Goal: Task Accomplishment & Management: Manage account settings

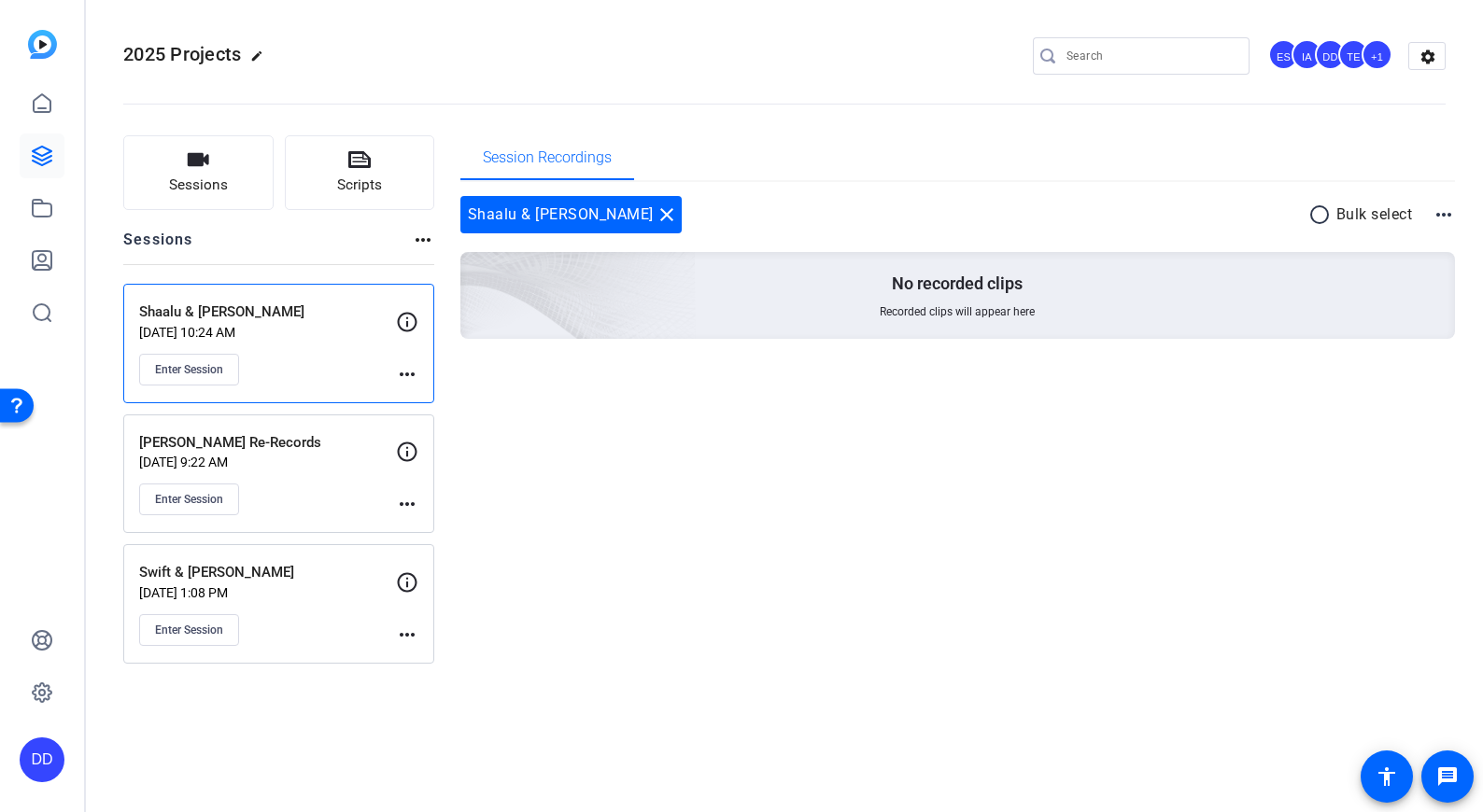
click at [413, 370] on mat-icon "more_horiz" at bounding box center [407, 373] width 22 height 22
click at [430, 405] on span "Edit Session" at bounding box center [453, 401] width 85 height 22
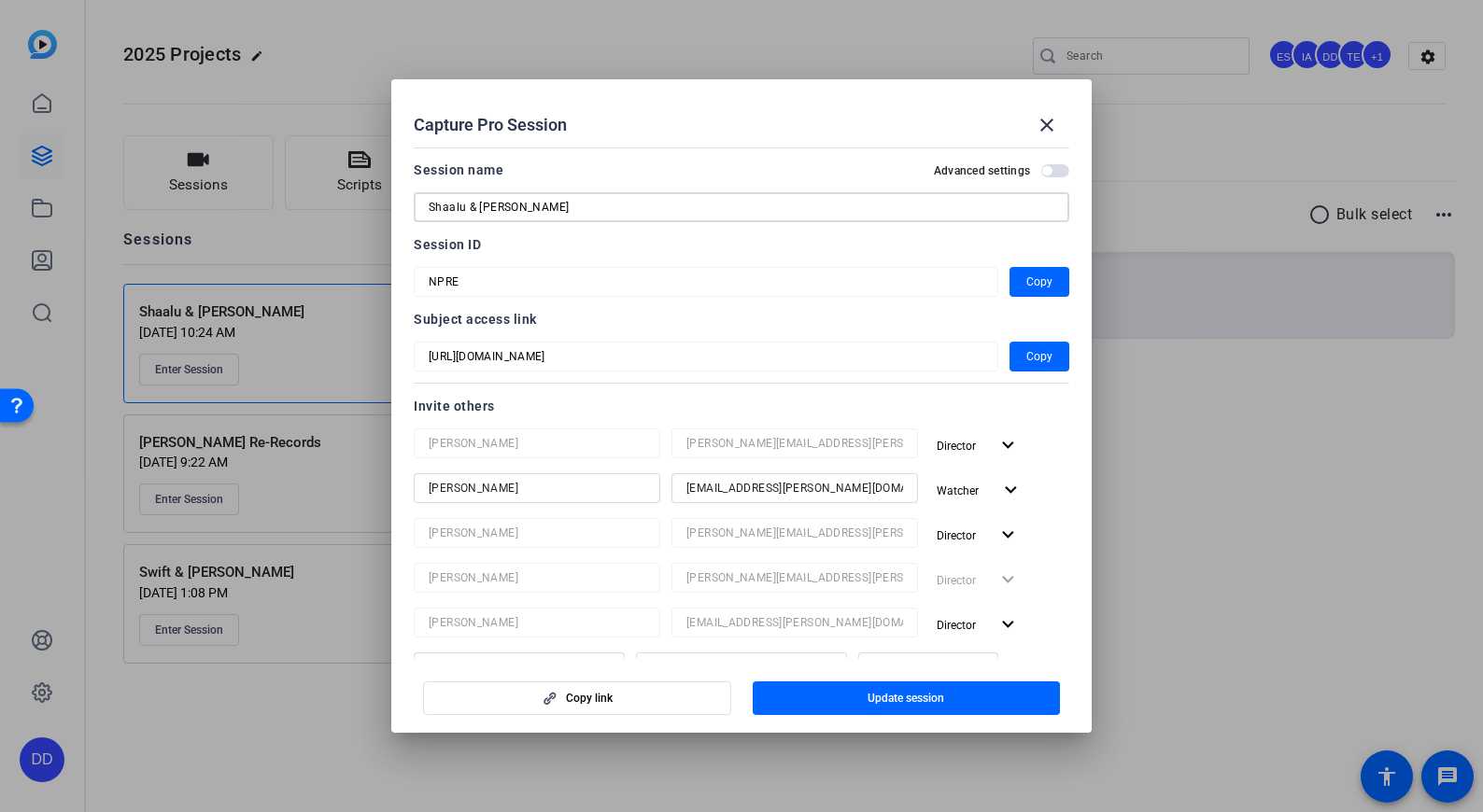
click at [507, 198] on input "Shaalu & [PERSON_NAME]" at bounding box center [742, 206] width 626 height 22
drag, startPoint x: 465, startPoint y: 202, endPoint x: 410, endPoint y: 203, distance: 55.0
click at [410, 203] on mat-dialog-content "Session name Advanced settings Shaalu & [PERSON_NAME] Session ID NPRE Copy Subj…" at bounding box center [742, 399] width 701 height 518
click at [461, 203] on input "Shaalu & [PERSON_NAME]" at bounding box center [742, 206] width 626 height 22
drag, startPoint x: 464, startPoint y: 207, endPoint x: 414, endPoint y: 201, distance: 50.4
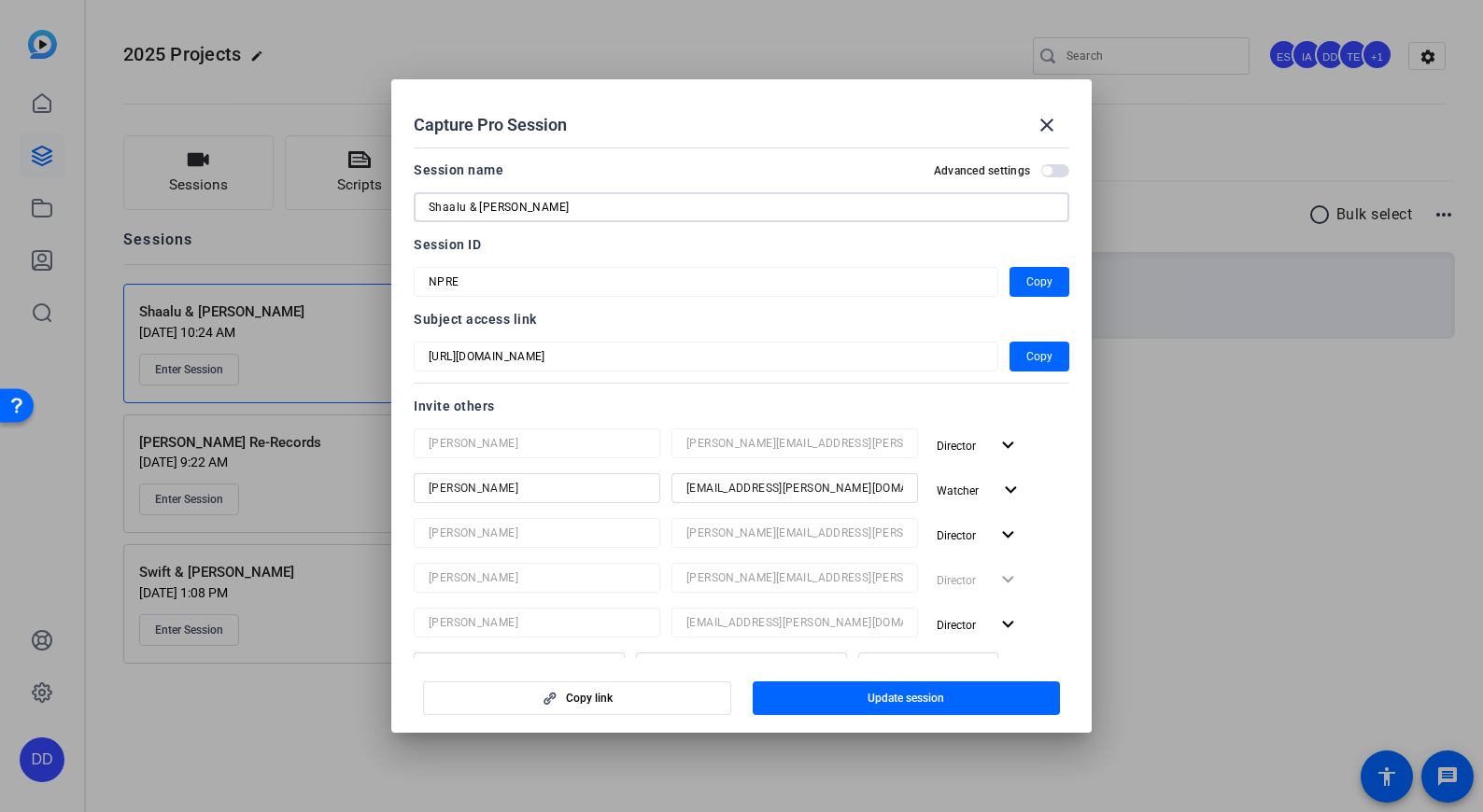
click at [409, 203] on mat-dialog-content "Session name Advanced settings Shaalu & [PERSON_NAME] Session ID NPRE Copy Subj…" at bounding box center [742, 399] width 701 height 518
click at [564, 206] on input "Mehra & [PERSON_NAME]" at bounding box center [742, 206] width 626 height 22
type input "Mehra & [PERSON_NAME] Semiconductors #2"
click at [921, 705] on span "Update session" at bounding box center [906, 699] width 77 height 15
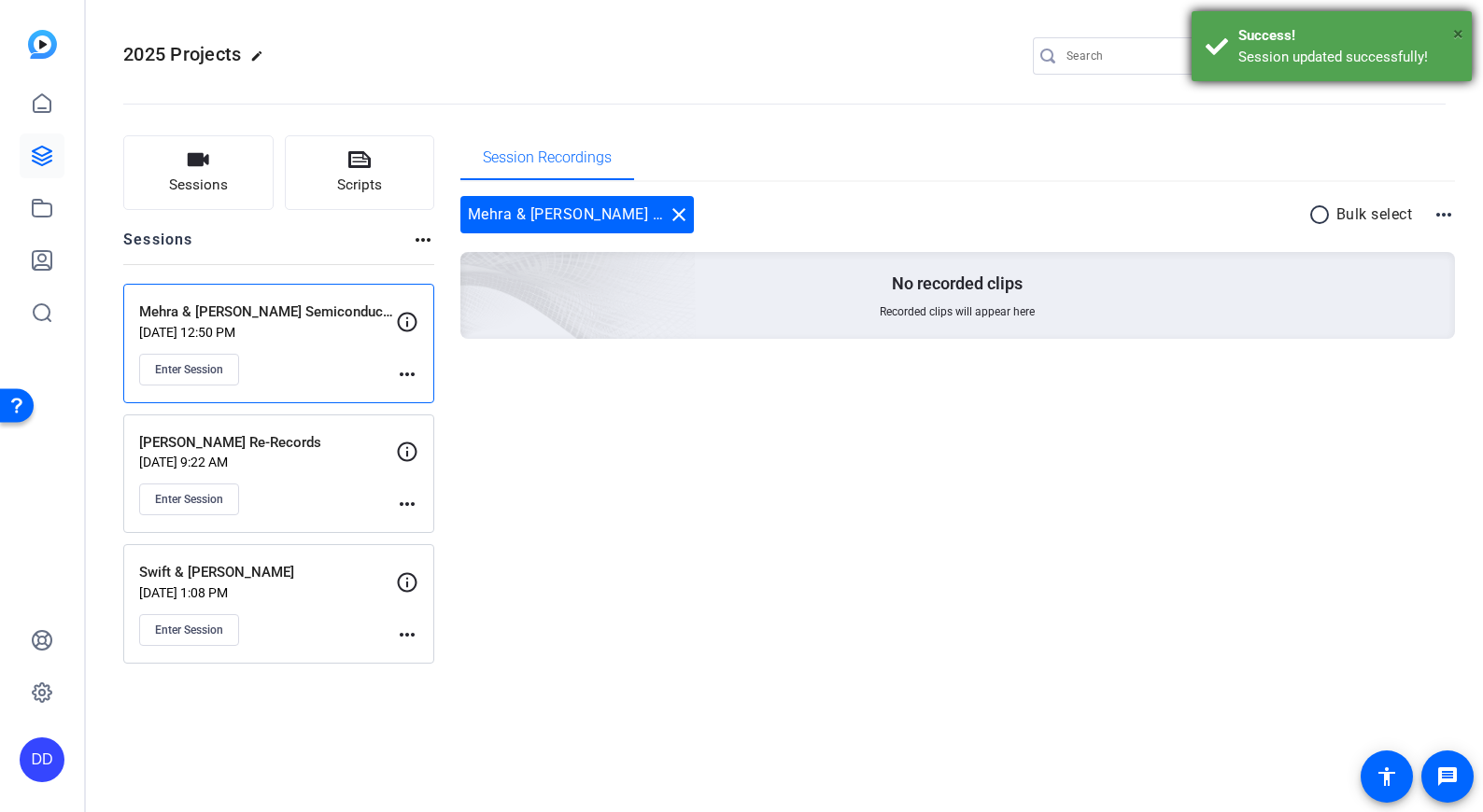
click at [1461, 33] on span "×" at bounding box center [1458, 33] width 11 height 22
